Goal: Information Seeking & Learning: Learn about a topic

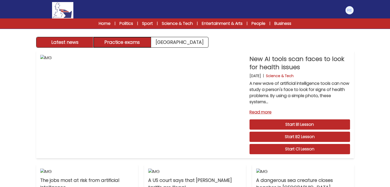
click at [127, 38] on button "Practice exams" at bounding box center [122, 42] width 57 height 10
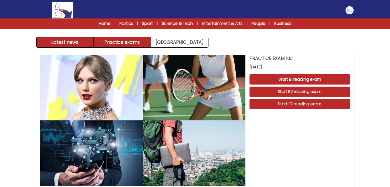
click at [71, 40] on button "Latest news" at bounding box center [64, 42] width 57 height 10
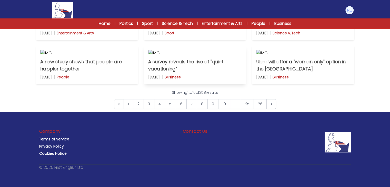
scroll to position [403, 0]
click at [196, 109] on link "7" at bounding box center [191, 104] width 11 height 10
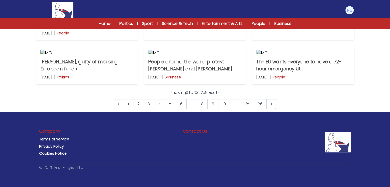
scroll to position [373, 0]
click at [271, 107] on icon "Next &raquo;" at bounding box center [271, 104] width 5 height 5
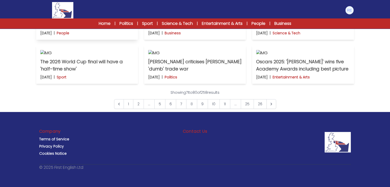
scroll to position [357, 0]
click at [270, 105] on icon "Next &raquo;" at bounding box center [271, 104] width 2 height 3
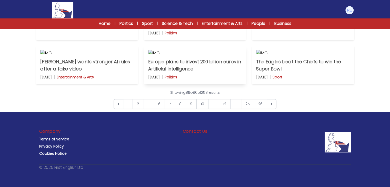
scroll to position [228, 0]
click at [306, 5] on img at bounding box center [303, 2] width 94 height 6
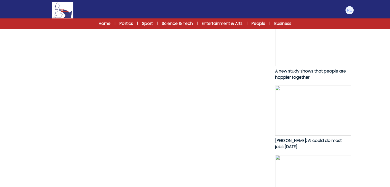
scroll to position [253, 0]
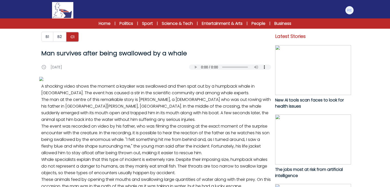
scroll to position [253, 0]
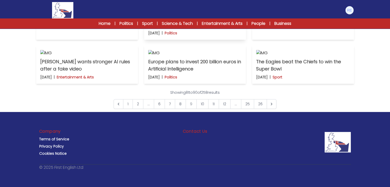
scroll to position [362, 0]
click at [128, 109] on link "1" at bounding box center [128, 104] width 10 height 10
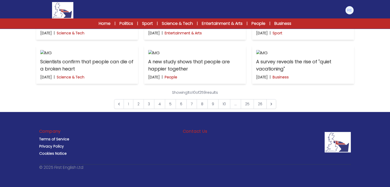
scroll to position [397, 0]
click at [206, 56] on img at bounding box center [195, 53] width 94 height 6
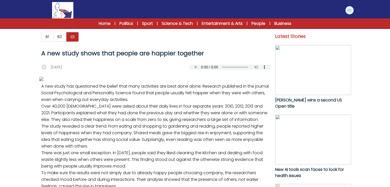
click at [206, 81] on img at bounding box center [156, 79] width 234 height 4
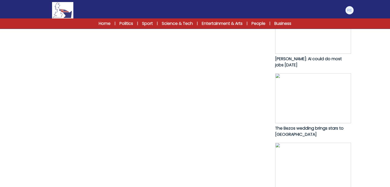
scroll to position [271, 0]
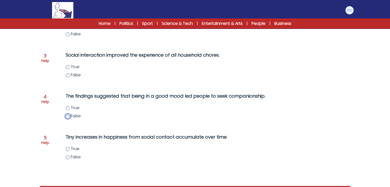
scroll to position [146, 0]
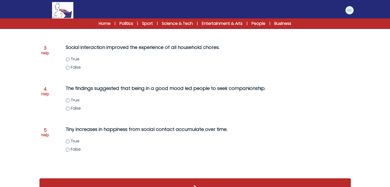
click at [70, 141] on label "True" at bounding box center [175, 141] width 218 height 6
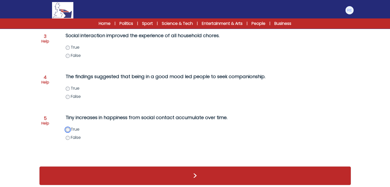
scroll to position [158, 0]
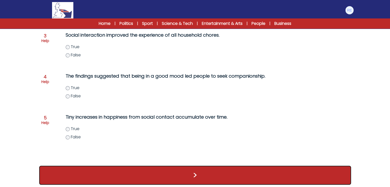
click at [92, 181] on button ">" at bounding box center [195, 175] width 312 height 19
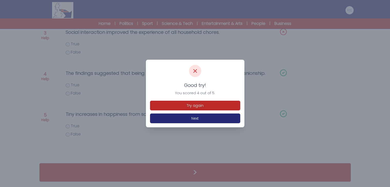
scroll to position [125, 0]
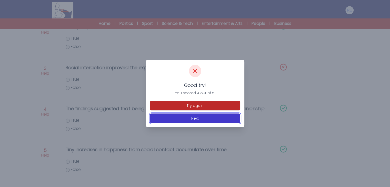
click at [211, 116] on button "Next" at bounding box center [195, 119] width 90 height 10
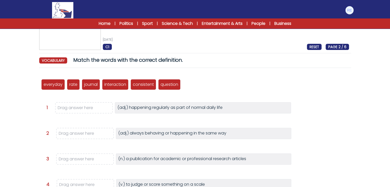
scroll to position [22, 0]
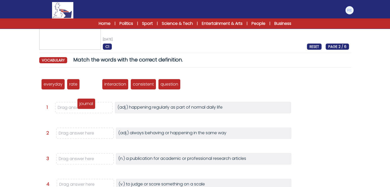
drag, startPoint x: 93, startPoint y: 83, endPoint x: 87, endPoint y: 103, distance: 20.6
click at [87, 103] on p "journal" at bounding box center [86, 104] width 14 height 6
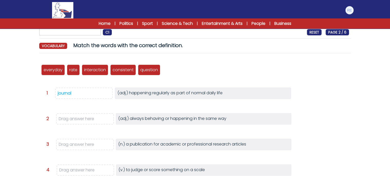
scroll to position [44, 0]
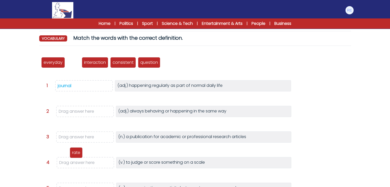
drag, startPoint x: 71, startPoint y: 65, endPoint x: 74, endPoint y: 163, distance: 98.7
click at [74, 156] on p "rate" at bounding box center [76, 153] width 8 height 6
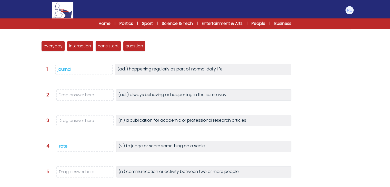
scroll to position [61, 0]
drag, startPoint x: 76, startPoint y: 46, endPoint x: 72, endPoint y: 170, distance: 124.9
click at [72, 164] on p "interaction" at bounding box center [76, 161] width 22 height 6
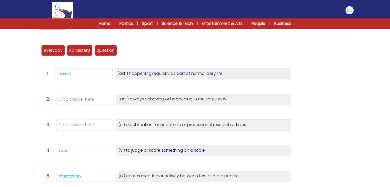
scroll to position [55, 0]
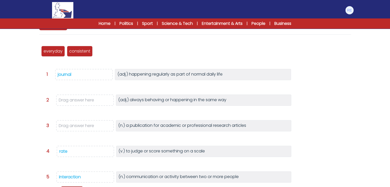
drag, startPoint x: 108, startPoint y: 54, endPoint x: 74, endPoint y: 194, distance: 144.5
click at [74, 187] on html "Manage Account My Account Language English Español [DEMOGRAPHIC_DATA] B1" at bounding box center [195, 103] width 390 height 316
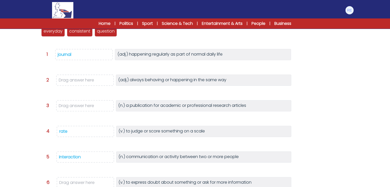
scroll to position [75, 0]
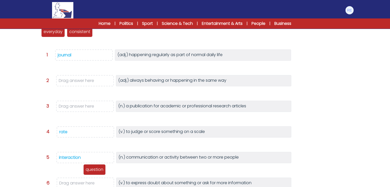
drag, startPoint x: 106, startPoint y: 35, endPoint x: 94, endPoint y: 184, distance: 148.9
click at [94, 175] on div "question" at bounding box center [94, 169] width 22 height 11
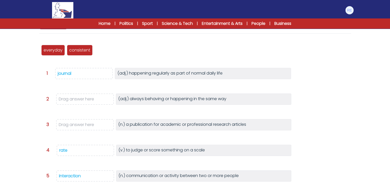
scroll to position [56, 0]
drag, startPoint x: 86, startPoint y: 52, endPoint x: 87, endPoint y: 124, distance: 72.8
click at [87, 124] on p "consistent" at bounding box center [80, 122] width 21 height 6
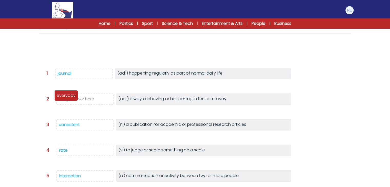
drag, startPoint x: 56, startPoint y: 47, endPoint x: 69, endPoint y: 101, distance: 55.7
click at [69, 99] on p "everyday" at bounding box center [66, 96] width 19 height 6
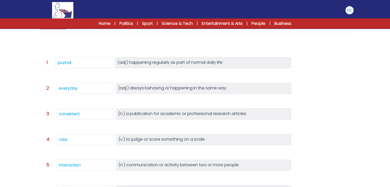
scroll to position [120, 0]
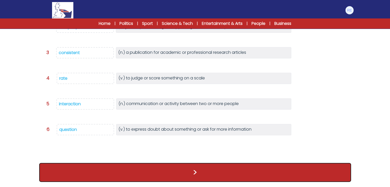
click at [129, 178] on button ">" at bounding box center [195, 172] width 312 height 19
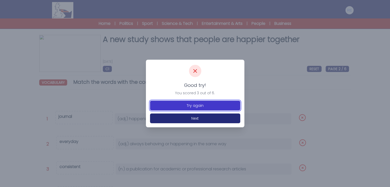
click at [207, 104] on button "Try again" at bounding box center [195, 106] width 90 height 10
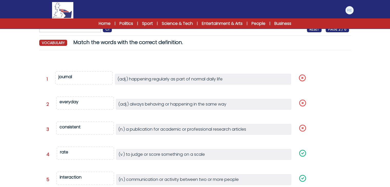
scroll to position [43, 0]
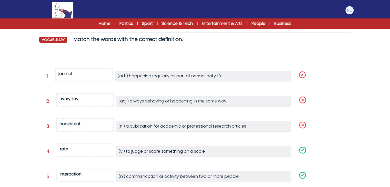
click at [79, 97] on span "everyday" at bounding box center [85, 99] width 58 height 13
drag, startPoint x: 69, startPoint y: 100, endPoint x: 74, endPoint y: 75, distance: 25.6
click at [74, 75] on div "Question 1" at bounding box center [195, 140] width 312 height 178
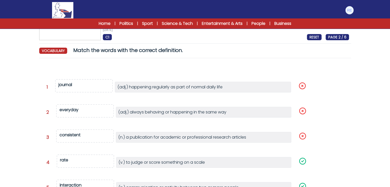
scroll to position [29, 0]
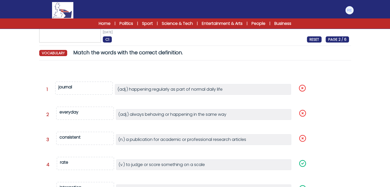
click at [88, 107] on span "everyday" at bounding box center [85, 113] width 58 height 13
click at [75, 110] on div "everyday" at bounding box center [68, 112] width 19 height 6
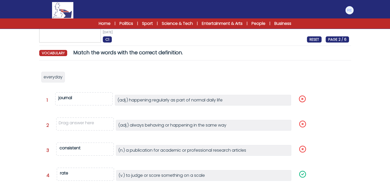
click at [75, 110] on div "Question 1 journal" at bounding box center [200, 103] width 308 height 16
click at [65, 96] on div "journal" at bounding box center [65, 98] width 14 height 6
drag, startPoint x: 59, startPoint y: 79, endPoint x: 75, endPoint y: 96, distance: 22.5
click at [75, 96] on span "everyday" at bounding box center [68, 93] width 19 height 6
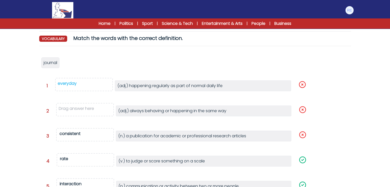
scroll to position [44, 0]
drag, startPoint x: 70, startPoint y: 133, endPoint x: 76, endPoint y: 116, distance: 18.2
click at [76, 116] on div "everyday journal Question 1" at bounding box center [195, 144] width 312 height 189
click at [76, 134] on div "consistent" at bounding box center [69, 133] width 21 height 6
drag, startPoint x: 54, startPoint y: 61, endPoint x: 78, endPoint y: 137, distance: 79.9
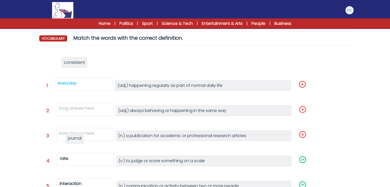
click at [78, 137] on span "journal" at bounding box center [75, 138] width 14 height 6
drag, startPoint x: 58, startPoint y: 65, endPoint x: 73, endPoint y: 107, distance: 44.8
click at [73, 107] on span "consistent" at bounding box center [68, 105] width 21 height 6
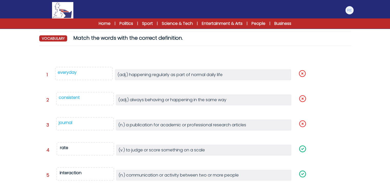
scroll to position [118, 0]
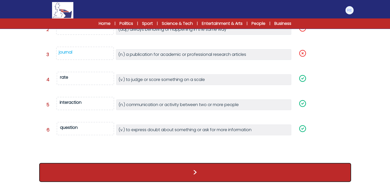
click at [138, 172] on button ">" at bounding box center [195, 172] width 312 height 19
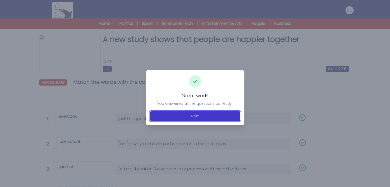
click at [199, 115] on button "Next" at bounding box center [195, 116] width 90 height 10
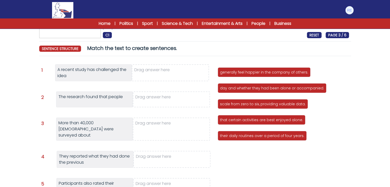
scroll to position [9, 0]
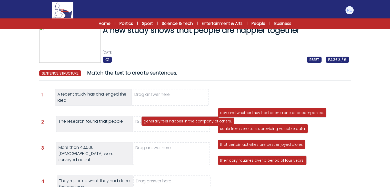
drag, startPoint x: 253, startPoint y: 98, endPoint x: 176, endPoint y: 122, distance: 80.7
click at [176, 122] on p "generally feel happier in the company of others." at bounding box center [188, 121] width 88 height 5
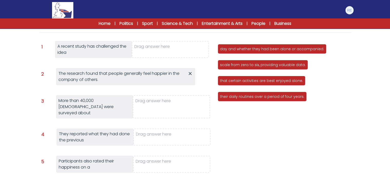
scroll to position [52, 0]
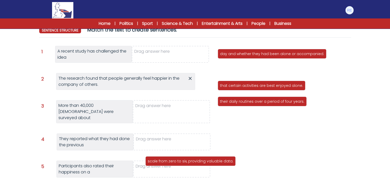
drag, startPoint x: 245, startPoint y: 72, endPoint x: 168, endPoint y: 165, distance: 120.2
click at [168, 165] on div "scale from zero to six, providing valuable data." at bounding box center [190, 161] width 90 height 10
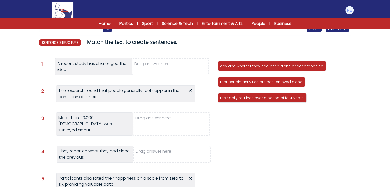
scroll to position [39, 0]
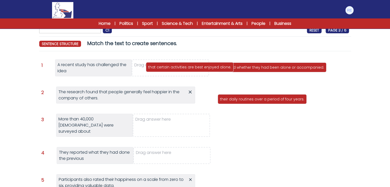
drag, startPoint x: 233, startPoint y: 82, endPoint x: 161, endPoint y: 65, distance: 73.6
click at [161, 65] on p "that certain activities are best enjoyed alone." at bounding box center [189, 67] width 83 height 5
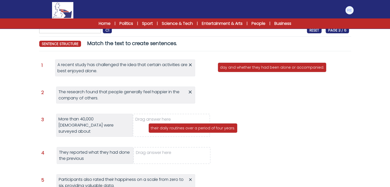
drag, startPoint x: 238, startPoint y: 83, endPoint x: 168, endPoint y: 128, distance: 83.0
click at [168, 128] on p "their daily routines over a period of four years." at bounding box center [193, 128] width 84 height 5
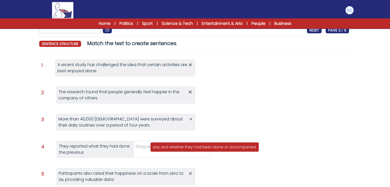
drag, startPoint x: 254, startPoint y: 70, endPoint x: 177, endPoint y: 152, distance: 112.3
click at [177, 152] on div "day and whether they had been alone or accompanied." at bounding box center [204, 147] width 109 height 10
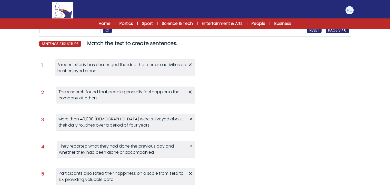
scroll to position [88, 0]
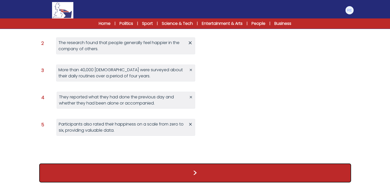
click at [187, 170] on button ">" at bounding box center [195, 173] width 312 height 19
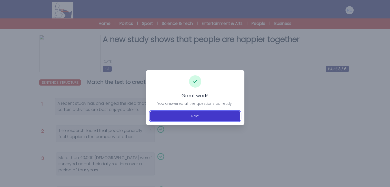
click at [203, 114] on button "Next" at bounding box center [195, 116] width 90 height 10
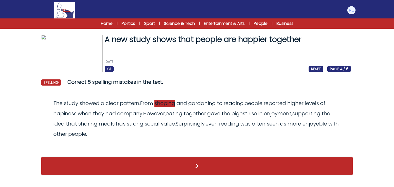
click at [158, 103] on span "shoping" at bounding box center [164, 103] width 21 height 7
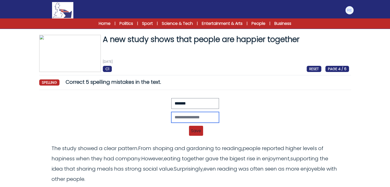
click at [190, 116] on input "text" at bounding box center [195, 117] width 48 height 11
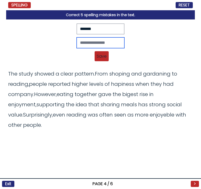
click at [119, 38] on input "text" at bounding box center [101, 42] width 48 height 11
paste input "********"
type input "********"
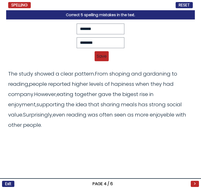
click at [100, 55] on span "Save" at bounding box center [102, 56] width 14 height 10
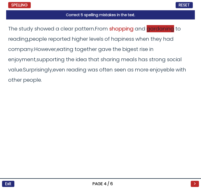
click at [157, 30] on span "gardaning" at bounding box center [160, 28] width 27 height 7
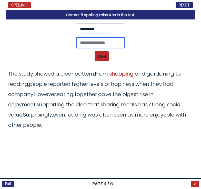
click at [86, 41] on input "text" at bounding box center [101, 42] width 48 height 11
paste input "*********"
type input "*********"
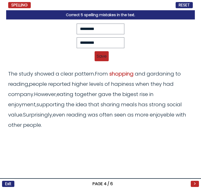
click at [108, 53] on span "Save" at bounding box center [102, 56] width 14 height 10
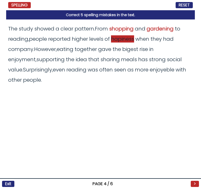
click at [128, 39] on span "hapiness" at bounding box center [122, 38] width 23 height 7
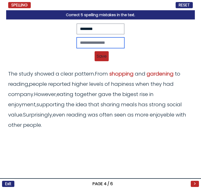
click at [77, 42] on input "text" at bounding box center [101, 42] width 48 height 11
type input "*********"
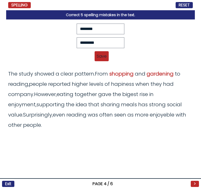
click at [101, 55] on span "Save" at bounding box center [102, 56] width 14 height 10
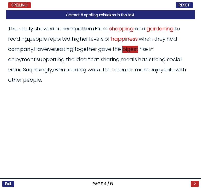
click at [137, 47] on span "bigest" at bounding box center [130, 49] width 16 height 7
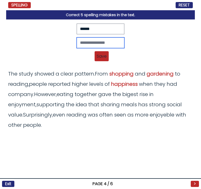
click at [114, 41] on input "text" at bounding box center [101, 42] width 48 height 11
type input "*******"
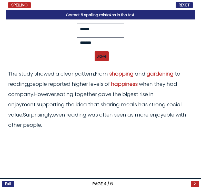
click at [104, 53] on span "Save" at bounding box center [102, 56] width 14 height 10
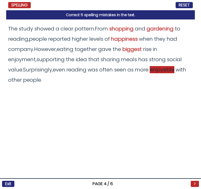
click at [150, 71] on span "enjoyeble" at bounding box center [162, 69] width 25 height 7
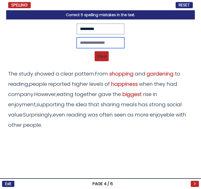
click at [105, 45] on input "text" at bounding box center [101, 42] width 48 height 11
click at [90, 45] on input "text" at bounding box center [101, 42] width 48 height 11
paste input "*********"
type input "*********"
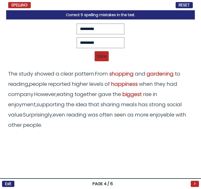
click at [106, 58] on span "Save" at bounding box center [102, 56] width 14 height 10
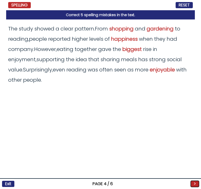
click at [195, 181] on button ">" at bounding box center [195, 184] width 8 height 6
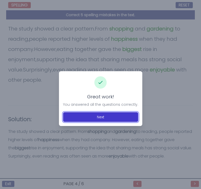
click at [117, 118] on button "Next" at bounding box center [100, 117] width 75 height 10
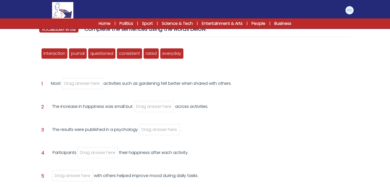
scroll to position [53, 0]
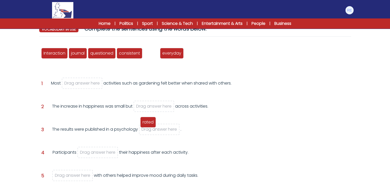
drag, startPoint x: 148, startPoint y: 61, endPoint x: 147, endPoint y: 132, distance: 70.8
click at [147, 125] on span "rated" at bounding box center [148, 122] width 11 height 6
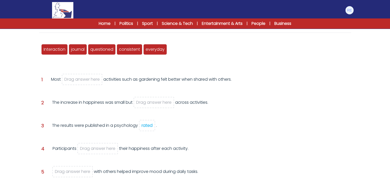
scroll to position [49, 0]
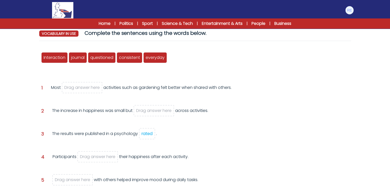
click at [151, 133] on div "rated" at bounding box center [147, 134] width 11 height 6
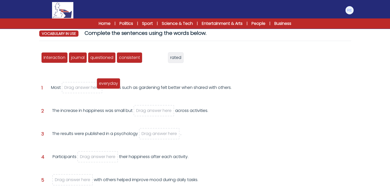
drag, startPoint x: 159, startPoint y: 59, endPoint x: 105, endPoint y: 85, distance: 59.8
click at [105, 85] on span "everyday" at bounding box center [108, 84] width 19 height 6
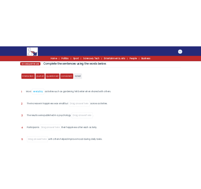
scroll to position [0, 0]
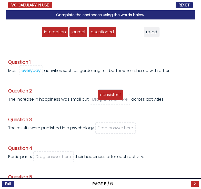
drag, startPoint x: 131, startPoint y: 35, endPoint x: 112, endPoint y: 99, distance: 66.8
click at [112, 99] on div "consistent" at bounding box center [111, 94] width 26 height 11
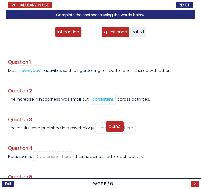
drag, startPoint x: 93, startPoint y: 35, endPoint x: 115, endPoint y: 128, distance: 96.3
click at [115, 128] on span "journal" at bounding box center [115, 127] width 14 height 6
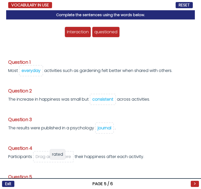
drag, startPoint x: 126, startPoint y: 34, endPoint x: 55, endPoint y: 156, distance: 141.4
click at [55, 156] on span "rated" at bounding box center [57, 155] width 11 height 6
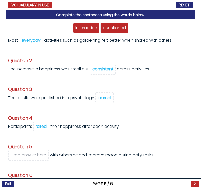
scroll to position [31, 0]
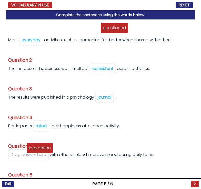
drag, startPoint x: 80, startPoint y: 29, endPoint x: 33, endPoint y: 151, distance: 131.1
click at [33, 151] on span "Interaction" at bounding box center [40, 148] width 22 height 6
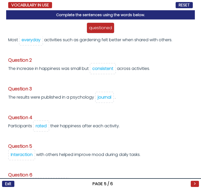
scroll to position [49, 0]
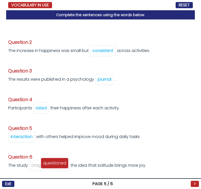
drag, startPoint x: 101, startPoint y: 26, endPoint x: 55, endPoint y: 162, distance: 143.2
click at [55, 162] on span "questioned" at bounding box center [54, 163] width 23 height 6
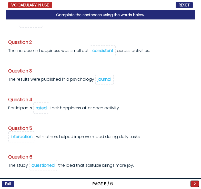
click at [194, 182] on button ">" at bounding box center [195, 184] width 8 height 6
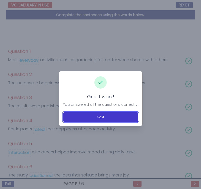
click at [126, 120] on button "Next" at bounding box center [100, 117] width 75 height 10
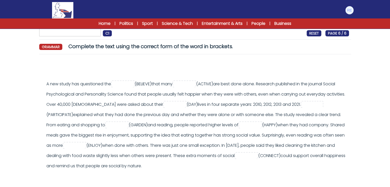
scroll to position [36, 0]
click at [133, 82] on input "text" at bounding box center [123, 84] width 21 height 6
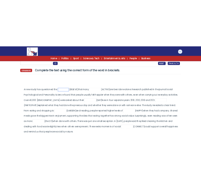
scroll to position [0, 0]
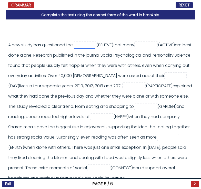
paste input "******"
type input "******"
click at [156, 46] on input "text" at bounding box center [146, 45] width 21 height 6
paste input "**********"
type input "**********"
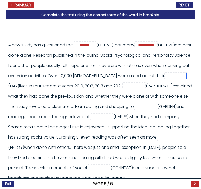
click at [166, 79] on input "text" at bounding box center [176, 76] width 21 height 6
paste input "*****"
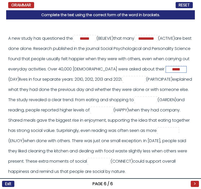
scroll to position [17, 0]
type input "*****"
click at [124, 78] on input "text" at bounding box center [134, 80] width 21 height 6
paste input "**********"
type input "**********"
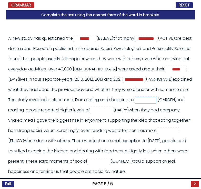
click at [135, 98] on input "text" at bounding box center [145, 100] width 21 height 6
paste input "*********"
type input "*********"
click at [91, 111] on input "text" at bounding box center [101, 110] width 21 height 6
paste input "*********"
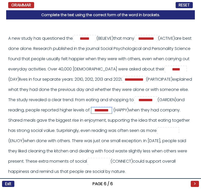
type input "*********"
click at [158, 132] on input "text" at bounding box center [168, 131] width 21 height 6
paste input "*********"
type input "*********"
click at [80, 160] on div "**********" at bounding box center [100, 105] width 185 height 144
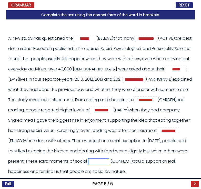
click at [88, 160] on input "text" at bounding box center [98, 162] width 21 height 6
paste input "**********"
type input "**********"
click at [196, 183] on button ">" at bounding box center [195, 184] width 8 height 6
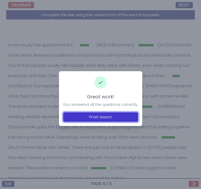
click at [116, 115] on button "Finish lesson" at bounding box center [100, 117] width 75 height 10
